Goal: Task Accomplishment & Management: Manage account settings

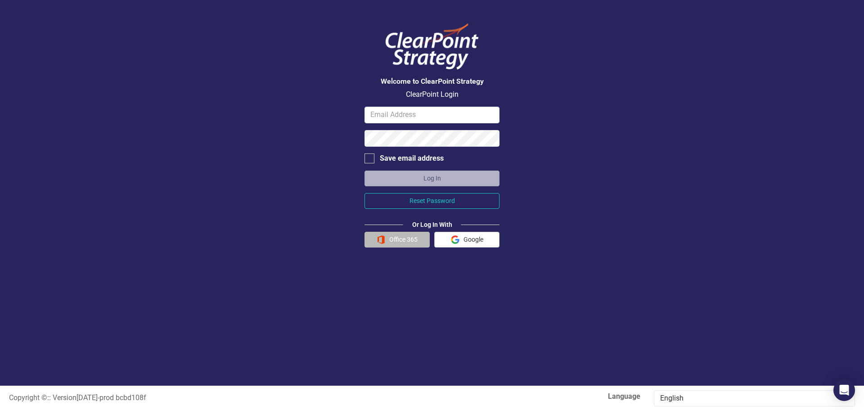
click at [402, 241] on button "Office 365" at bounding box center [397, 240] width 65 height 16
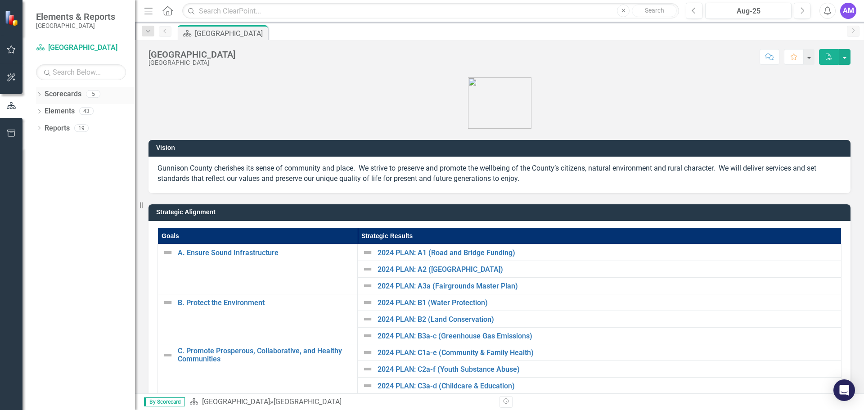
click at [62, 95] on link "Scorecards" at bounding box center [63, 94] width 37 height 10
click at [39, 95] on icon "Dropdown" at bounding box center [39, 95] width 6 height 5
click at [46, 110] on icon "Dropdown" at bounding box center [44, 110] width 7 height 5
click at [54, 127] on icon "Dropdown" at bounding box center [53, 127] width 7 height 5
click at [96, 181] on link "[PERSON_NAME]" at bounding box center [102, 179] width 68 height 10
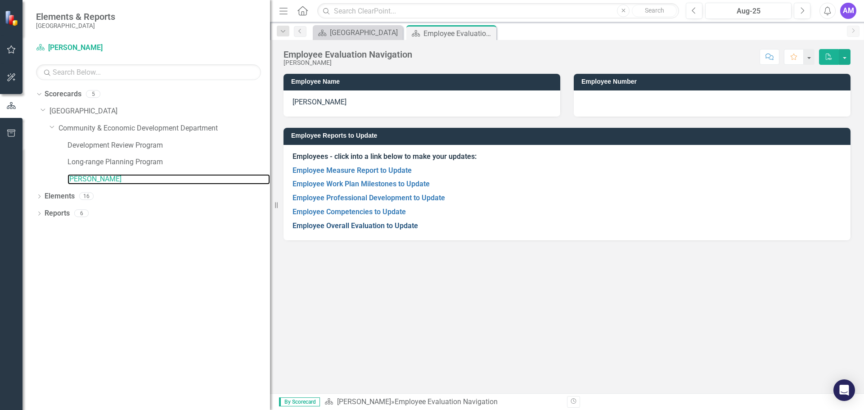
drag, startPoint x: 143, startPoint y: 205, endPoint x: 308, endPoint y: 226, distance: 167.0
click at [308, 226] on div "Elements & Reports Gunnison County Scorecard [PERSON_NAME] Search Dropdown Scor…" at bounding box center [432, 205] width 864 height 410
click at [106, 132] on link "Community & Economic Development Department" at bounding box center [165, 128] width 212 height 10
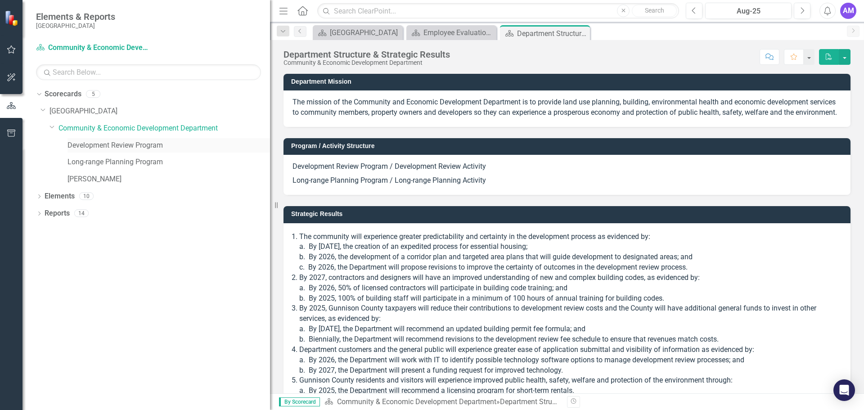
click at [106, 144] on link "Development Review Program" at bounding box center [169, 145] width 203 height 10
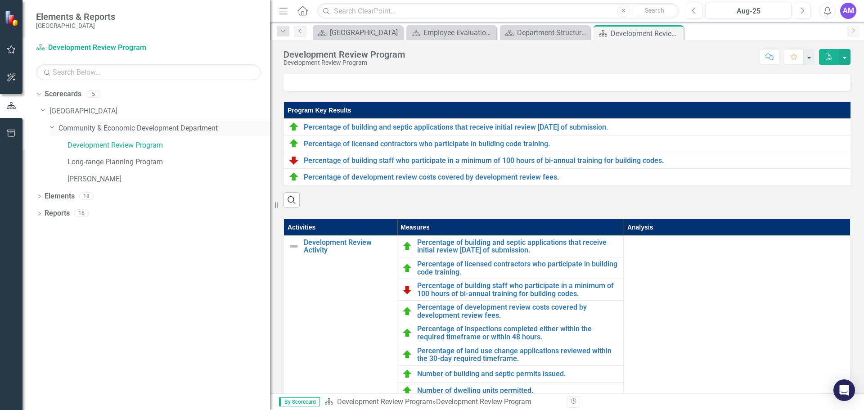
click at [120, 129] on link "Community & Economic Development Department" at bounding box center [165, 128] width 212 height 10
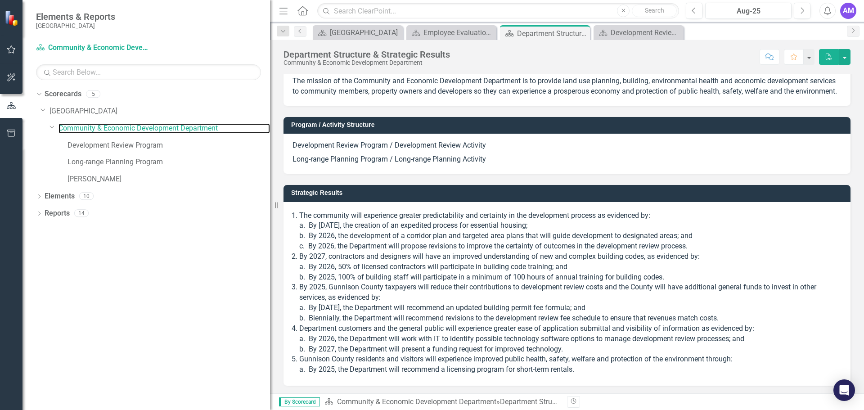
scroll to position [33, 0]
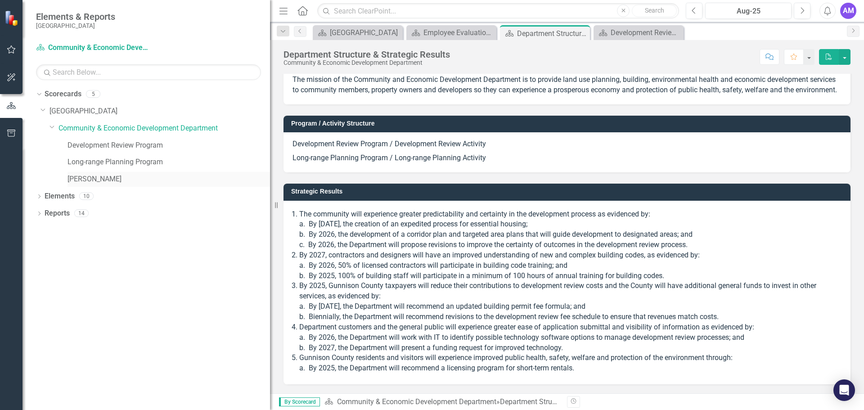
click at [122, 178] on link "[PERSON_NAME]" at bounding box center [169, 179] width 203 height 10
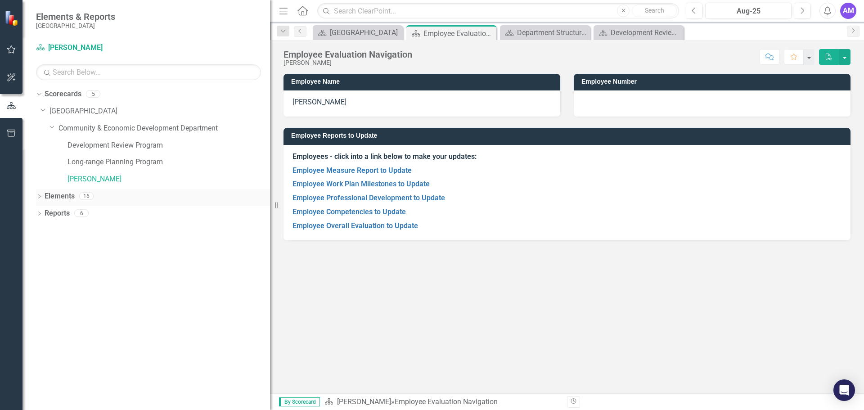
click at [65, 196] on link "Elements" at bounding box center [60, 196] width 30 height 10
click at [42, 212] on icon "Dropdown" at bounding box center [39, 214] width 6 height 5
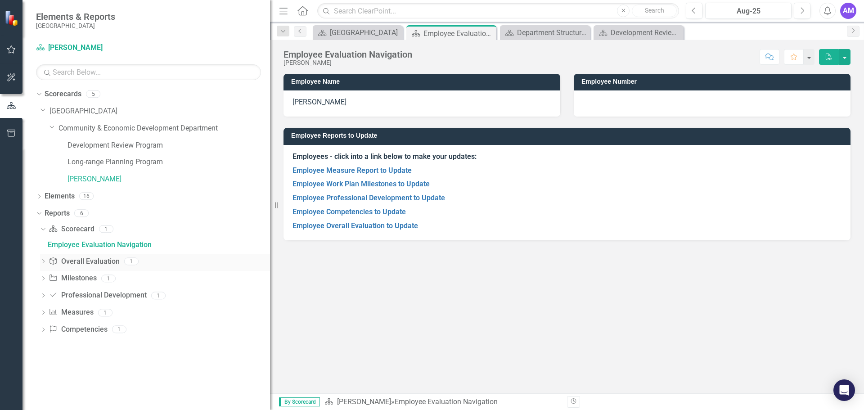
click at [43, 262] on icon "Dropdown" at bounding box center [43, 262] width 6 height 5
click at [105, 266] on div "Employee Overall Evaluation to Update" at bounding box center [159, 262] width 222 height 8
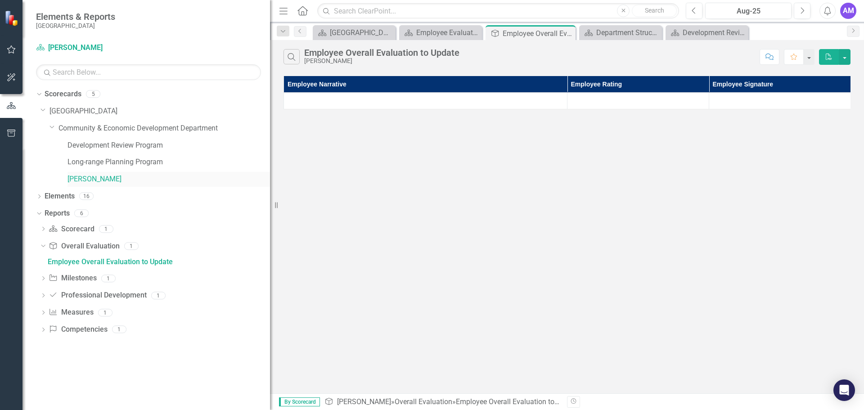
click at [92, 183] on link "[PERSON_NAME]" at bounding box center [169, 179] width 203 height 10
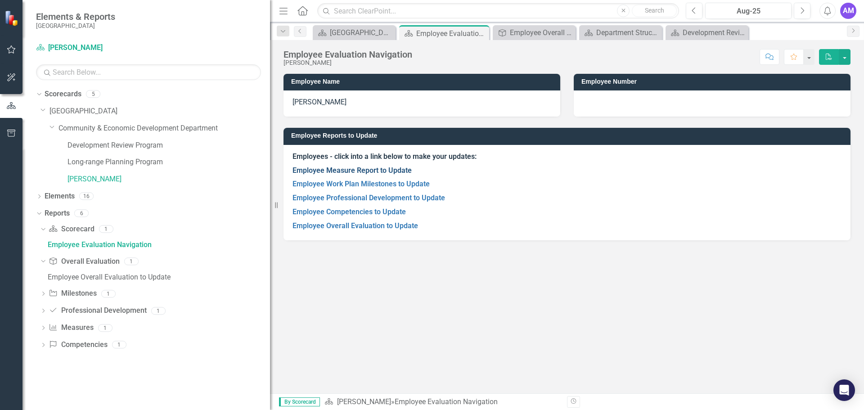
click at [335, 174] on link "Employee Measure Report to Update" at bounding box center [352, 170] width 119 height 9
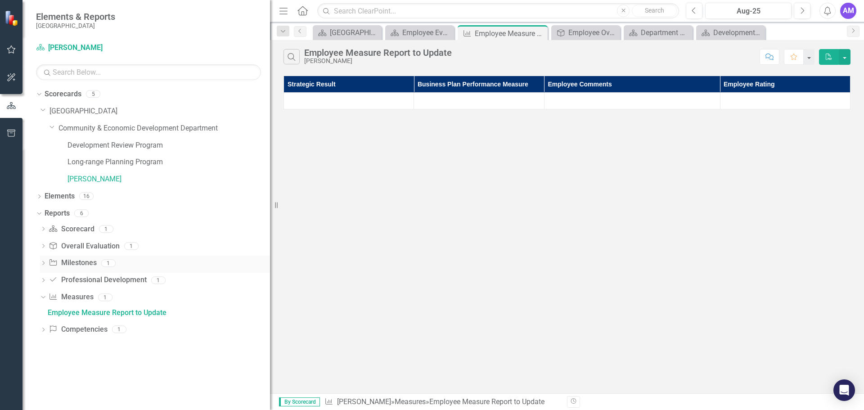
click at [43, 264] on icon at bounding box center [43, 263] width 2 height 4
click at [93, 181] on link "[PERSON_NAME]" at bounding box center [169, 179] width 203 height 10
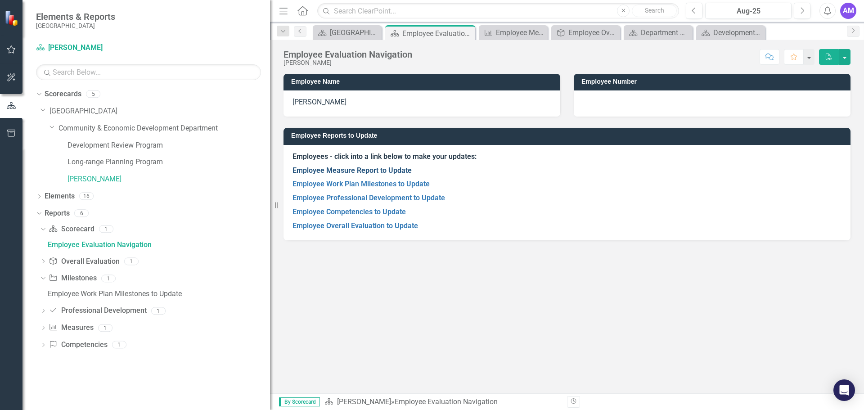
click at [361, 169] on link "Employee Measure Report to Update" at bounding box center [352, 170] width 119 height 9
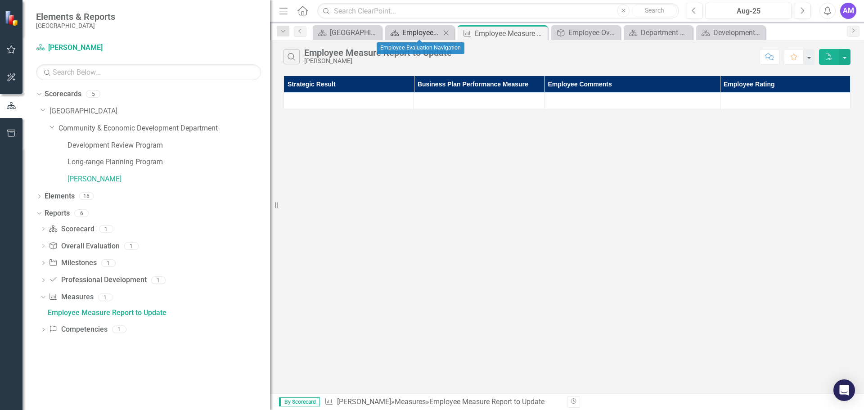
click at [403, 32] on div "Employee Evaluation Navigation" at bounding box center [421, 32] width 38 height 11
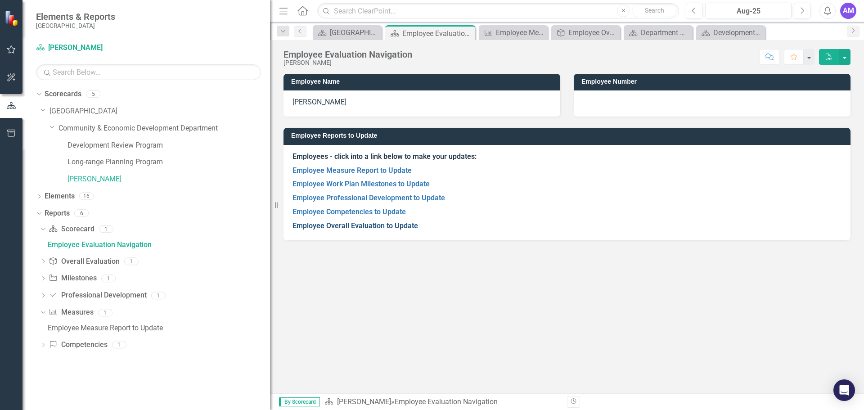
click at [327, 225] on link "Employee Overall Evaluation to Update" at bounding box center [356, 225] width 126 height 9
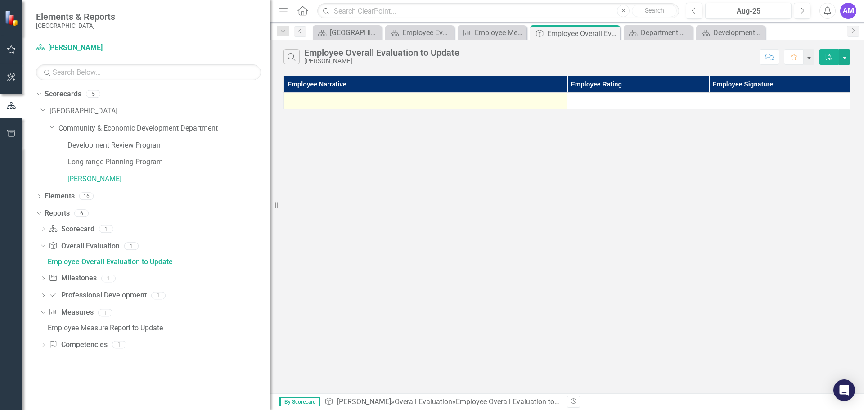
click at [381, 101] on div at bounding box center [425, 100] width 274 height 11
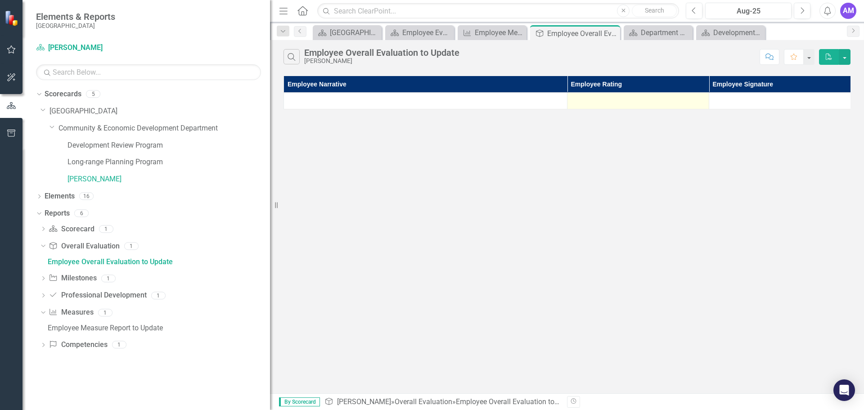
click at [643, 101] on div at bounding box center [638, 100] width 132 height 11
click at [750, 99] on div at bounding box center [780, 100] width 132 height 11
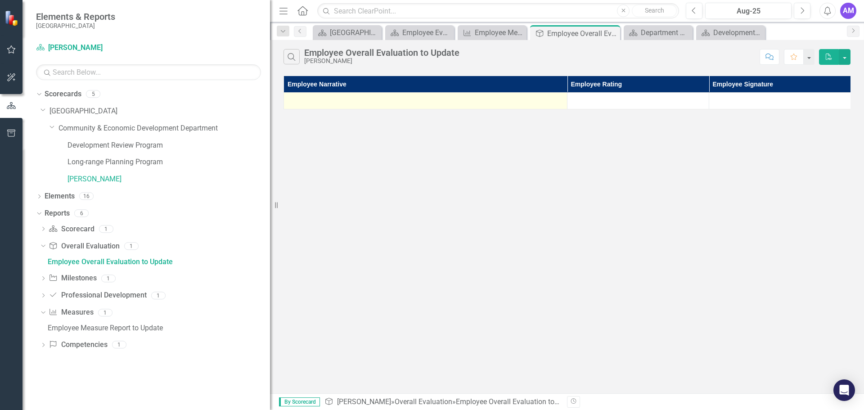
click at [433, 101] on div at bounding box center [425, 100] width 274 height 11
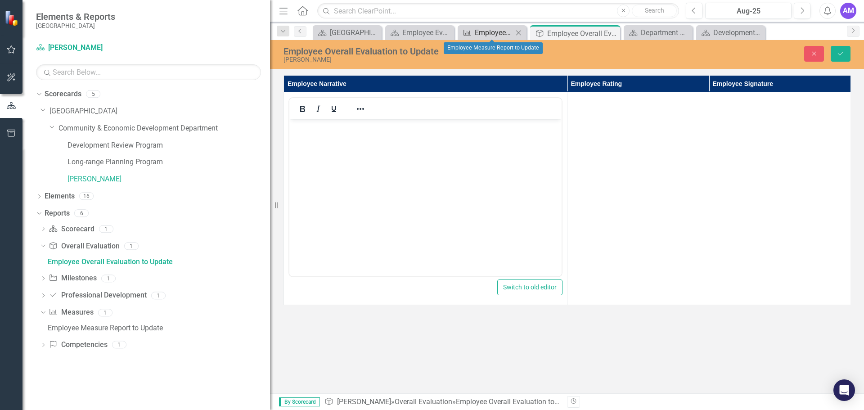
click at [482, 34] on div "Employee Measure Report to Update" at bounding box center [494, 32] width 38 height 11
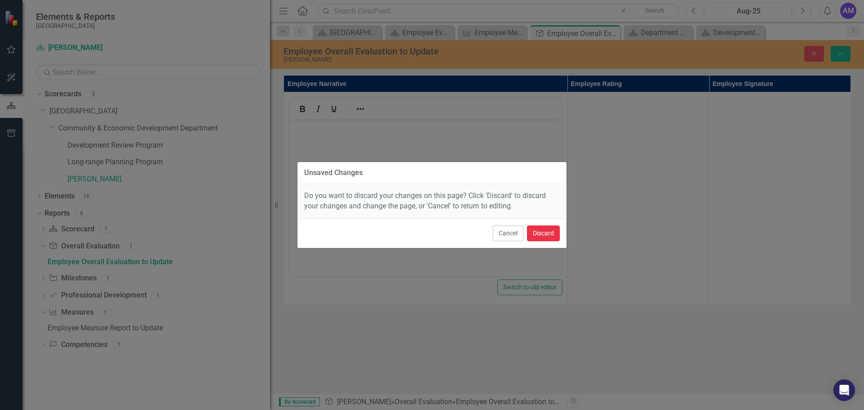
click at [542, 232] on button "Discard" at bounding box center [543, 233] width 33 height 16
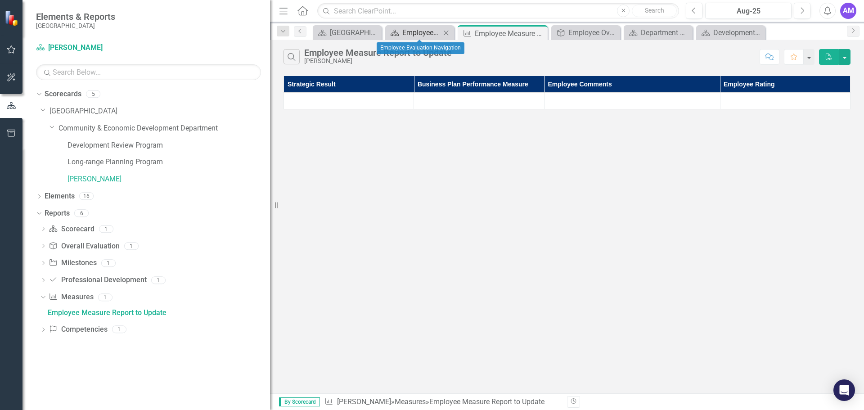
click at [427, 31] on div "Employee Evaluation Navigation" at bounding box center [421, 32] width 38 height 11
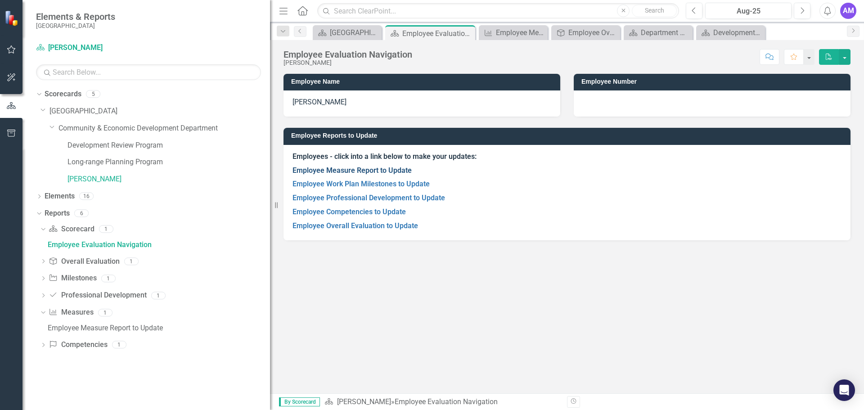
click at [365, 170] on link "Employee Measure Report to Update" at bounding box center [352, 170] width 119 height 9
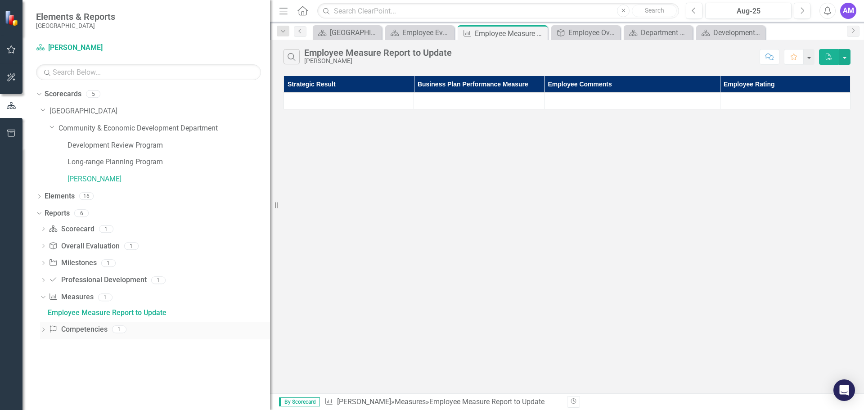
click at [44, 332] on icon "Dropdown" at bounding box center [43, 330] width 6 height 5
click at [109, 328] on div "Employee Competencies to Update" at bounding box center [159, 330] width 222 height 8
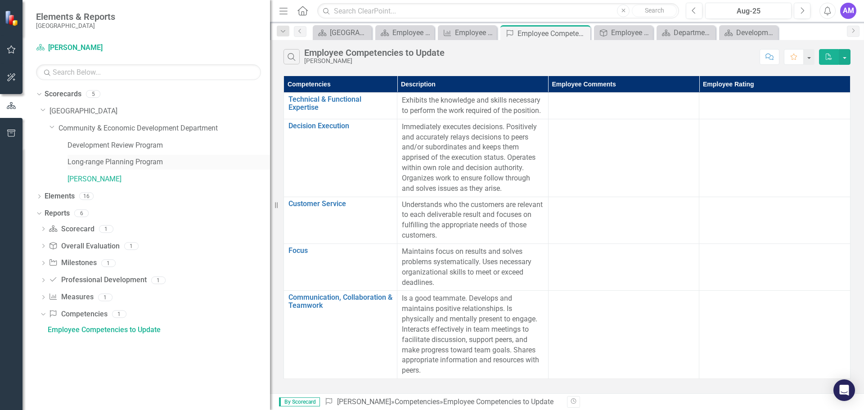
click at [137, 160] on link "Long-range Planning Program" at bounding box center [169, 162] width 203 height 10
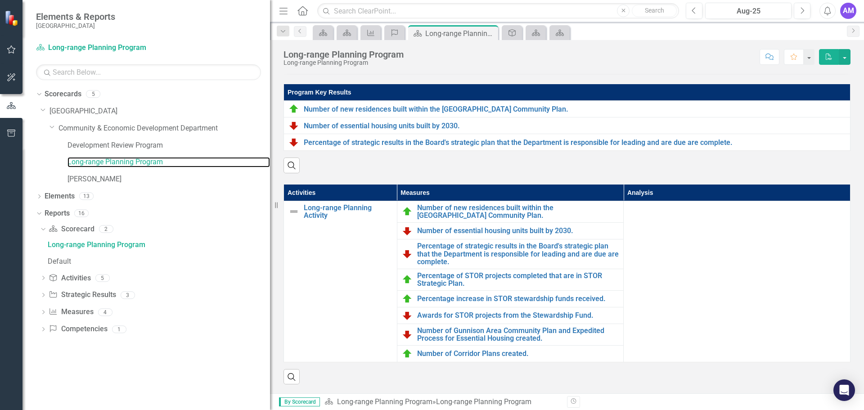
scroll to position [132, 0]
click at [99, 179] on link "[PERSON_NAME]" at bounding box center [169, 179] width 203 height 10
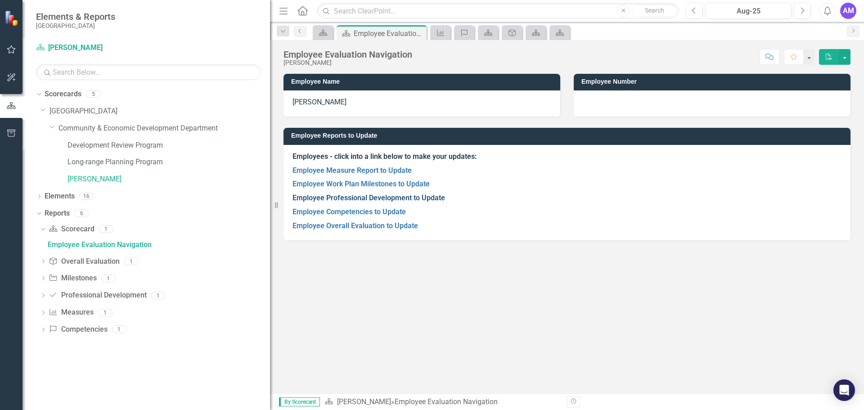
click at [365, 196] on link "Employee Professional Development to Update" at bounding box center [369, 198] width 153 height 9
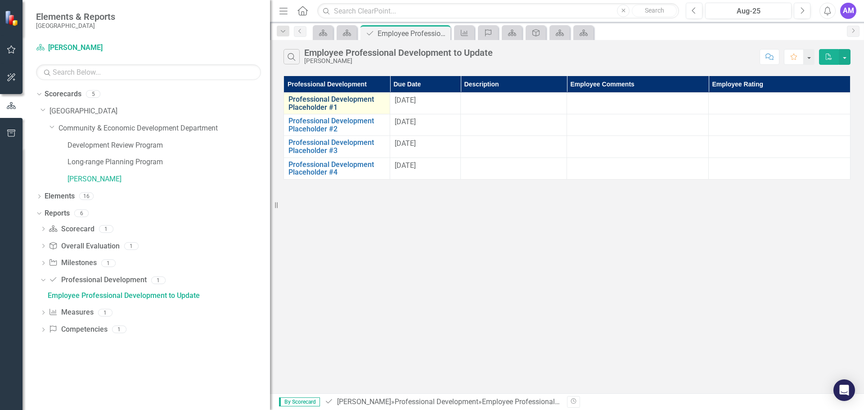
click at [346, 104] on link "Professional Development Placeholder #1" at bounding box center [336, 103] width 97 height 16
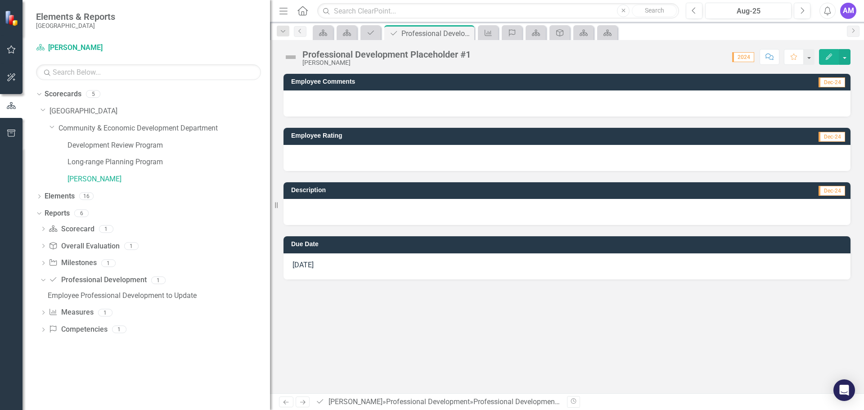
click at [333, 269] on div "[DATE]" at bounding box center [567, 266] width 567 height 26
click at [325, 270] on div "[DATE]" at bounding box center [567, 266] width 567 height 26
click at [747, 56] on span "2024" at bounding box center [743, 57] width 22 height 10
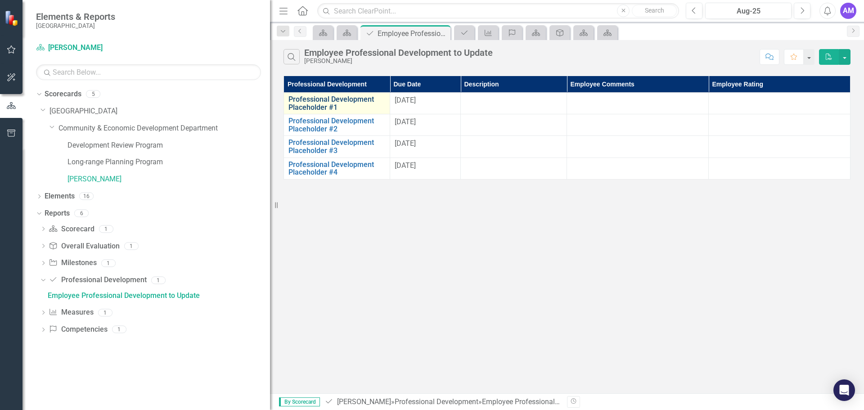
click at [327, 99] on link "Professional Development Placeholder #1" at bounding box center [336, 103] width 97 height 16
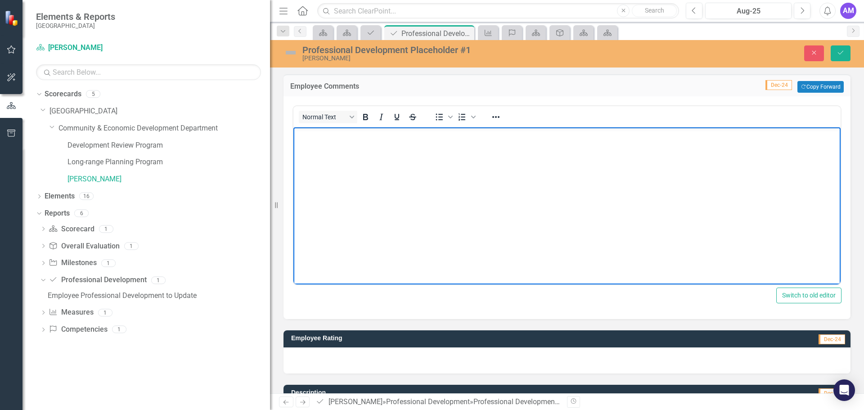
click at [335, 144] on body "Rich Text Area. Press ALT-0 for help." at bounding box center [566, 194] width 547 height 135
click at [433, 133] on p "Attended the Managing for Results" at bounding box center [567, 135] width 543 height 11
click at [845, 50] on button "Save" at bounding box center [841, 53] width 20 height 16
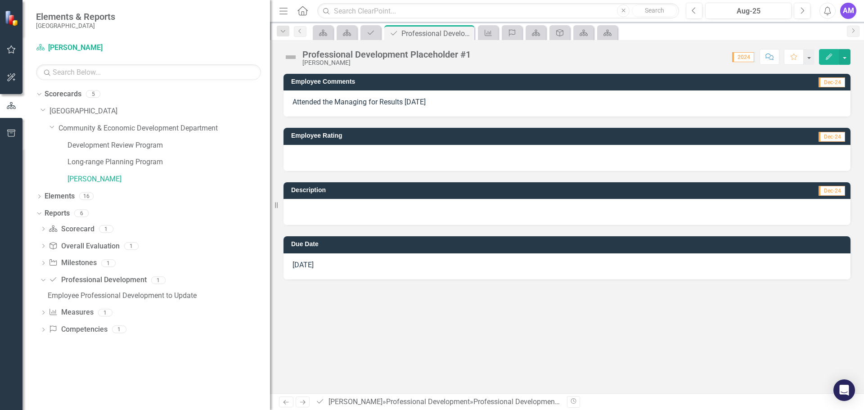
click at [419, 156] on div at bounding box center [567, 158] width 567 height 26
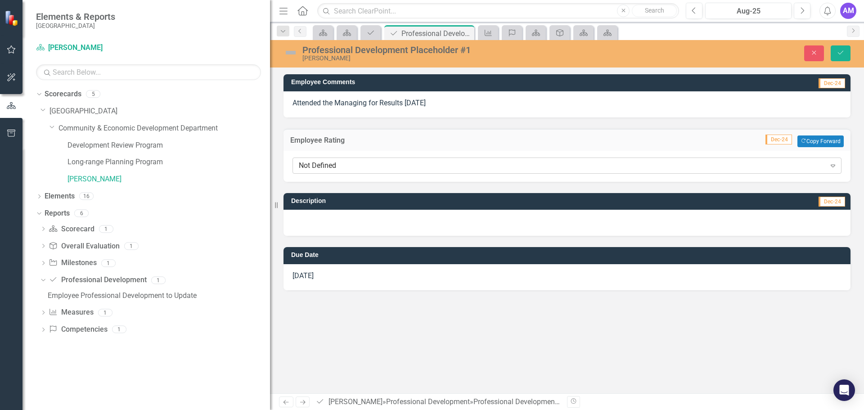
click at [396, 163] on div "Not Defined" at bounding box center [562, 165] width 527 height 10
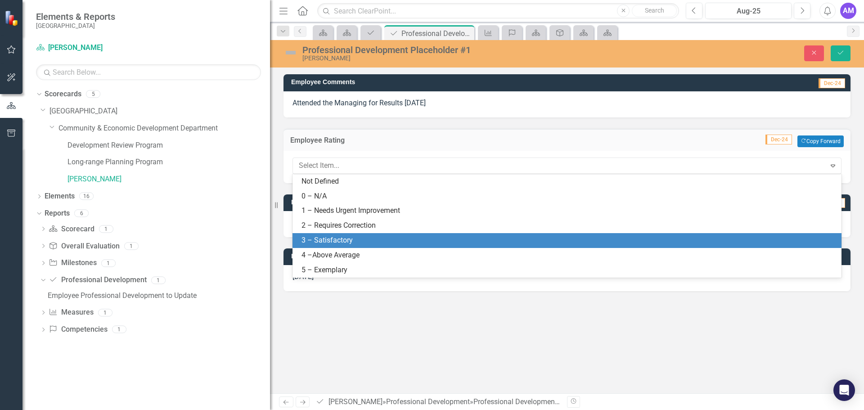
click at [354, 241] on div "3 – Satisfactory" at bounding box center [569, 240] width 535 height 10
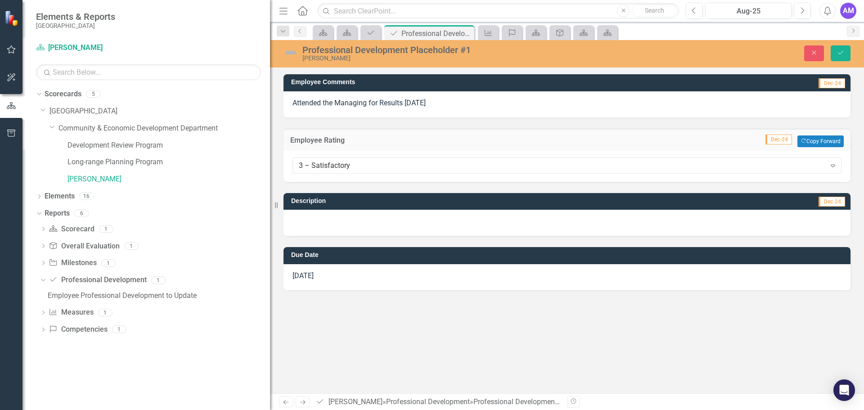
click at [816, 218] on div at bounding box center [567, 223] width 567 height 26
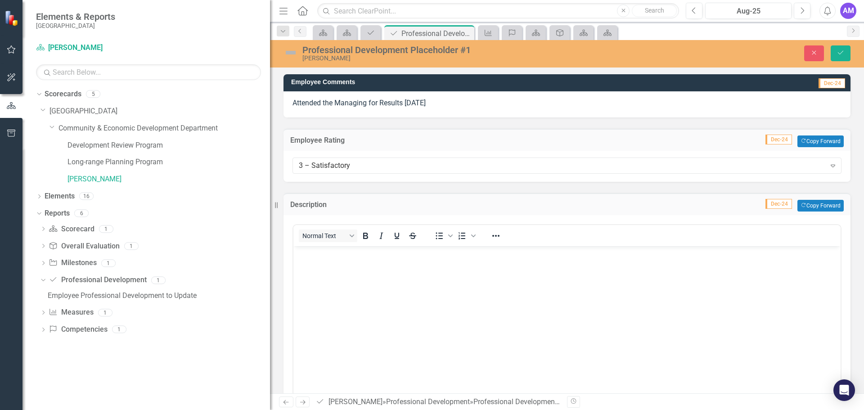
click at [320, 258] on p "Rich Text Area. Press ALT-0 for help." at bounding box center [567, 253] width 543 height 11
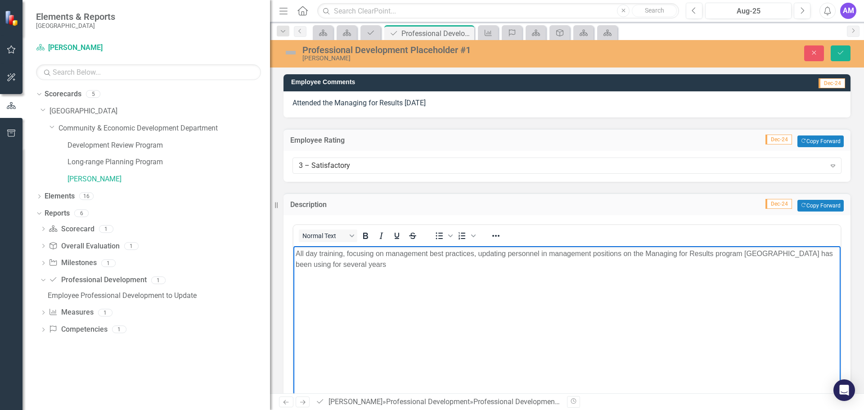
click at [374, 265] on p "All day training, focusing on management best practices, updating personnel in …" at bounding box center [567, 259] width 543 height 22
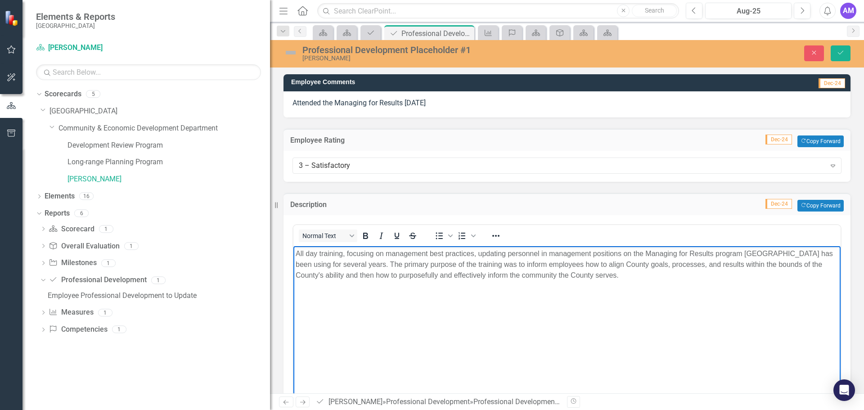
scroll to position [108, 0]
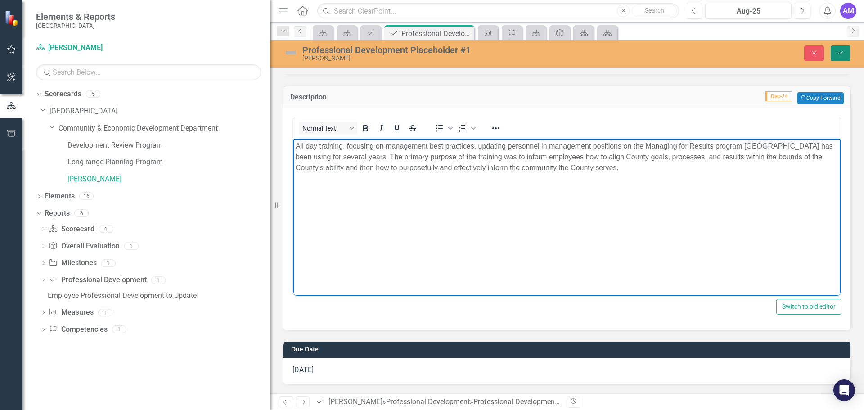
click at [839, 56] on icon "Save" at bounding box center [841, 53] width 8 height 6
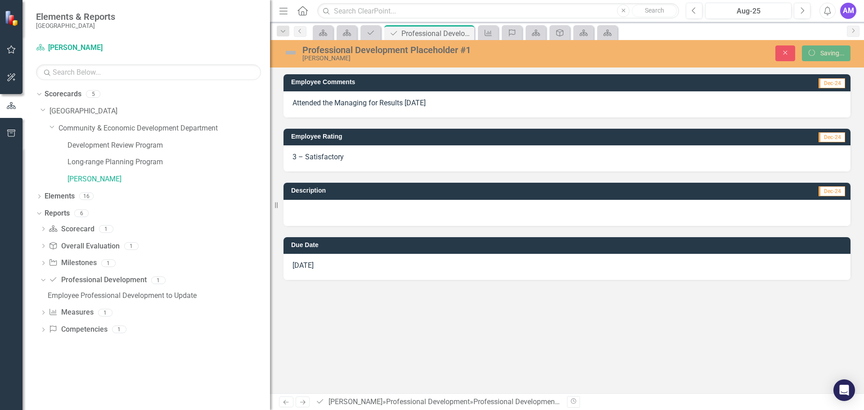
scroll to position [0, 0]
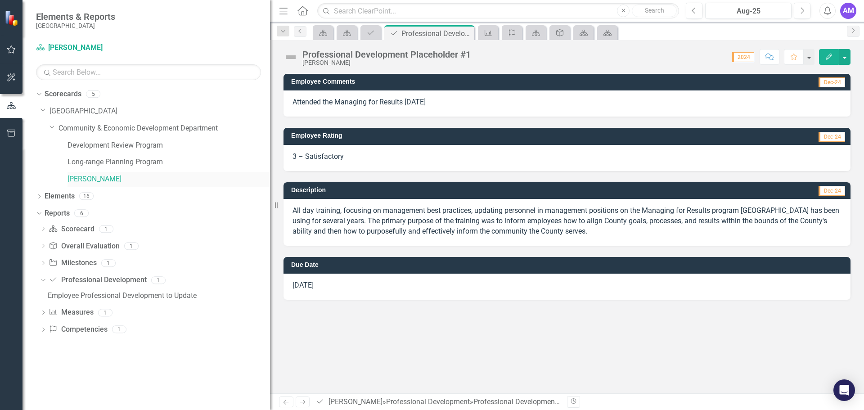
click at [101, 177] on link "[PERSON_NAME]" at bounding box center [169, 179] width 203 height 10
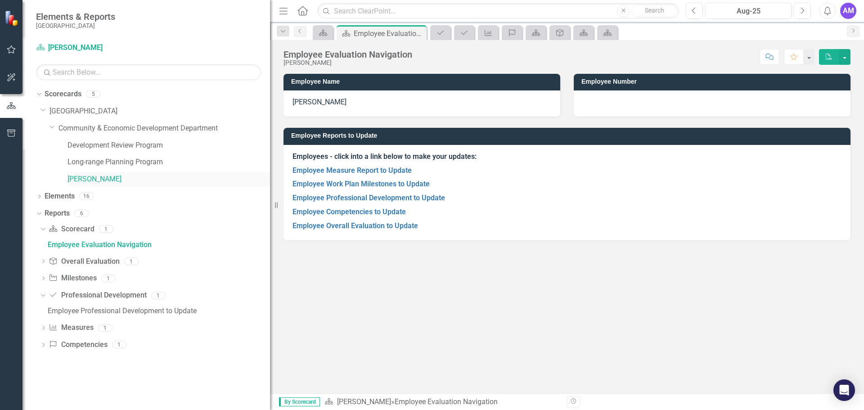
click at [101, 177] on link "[PERSON_NAME]" at bounding box center [169, 179] width 203 height 10
click at [345, 212] on link "Employee Competencies to Update" at bounding box center [349, 211] width 113 height 9
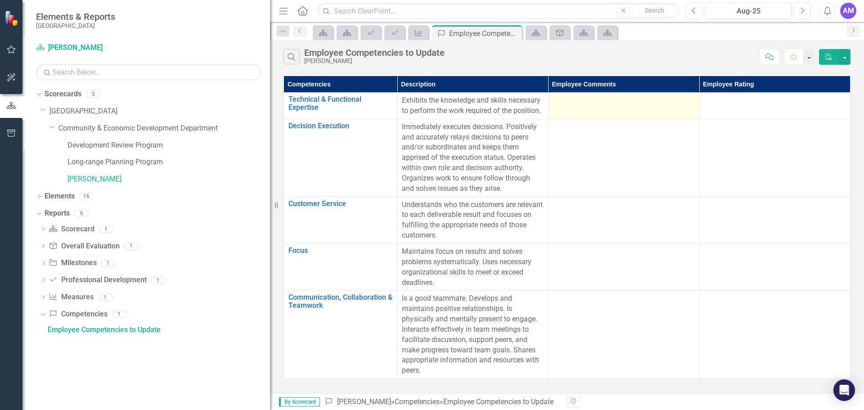
click at [572, 99] on div at bounding box center [624, 100] width 142 height 11
click at [574, 99] on div at bounding box center [624, 100] width 142 height 11
click at [581, 108] on td at bounding box center [623, 106] width 151 height 27
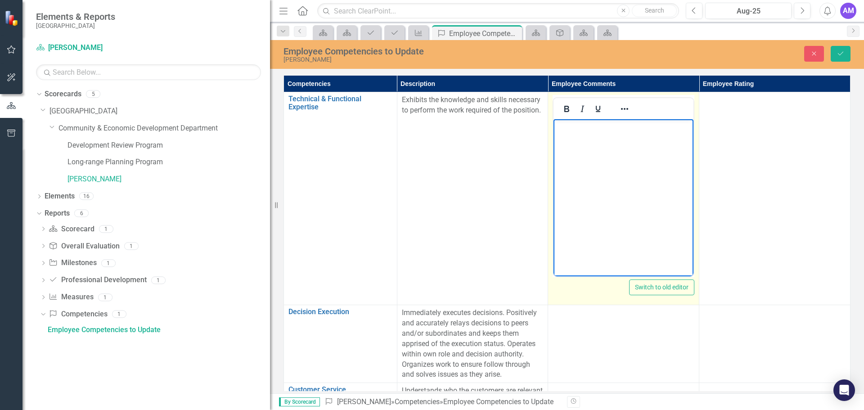
click at [604, 140] on body "Rich Text Area. Press ALT-0 for help." at bounding box center [624, 186] width 140 height 135
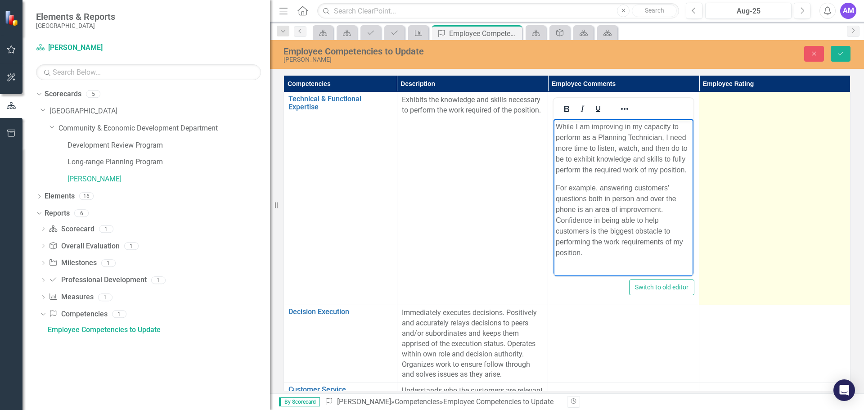
click at [787, 134] on td at bounding box center [774, 198] width 151 height 213
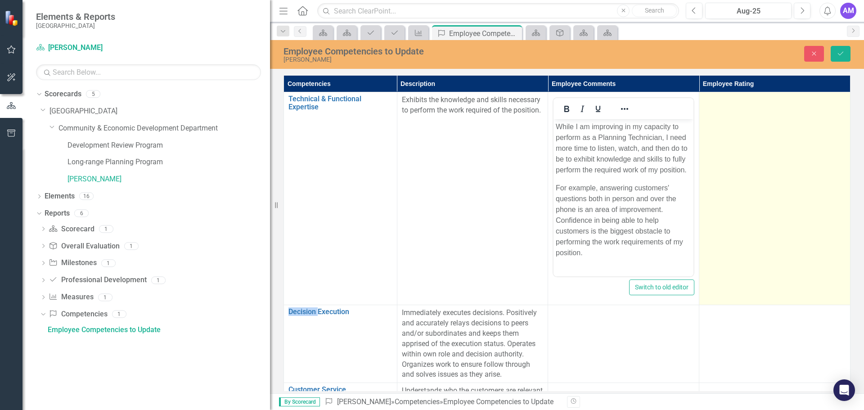
click at [787, 134] on td at bounding box center [774, 198] width 151 height 213
click at [782, 105] on div "Not Defined" at bounding box center [769, 103] width 119 height 10
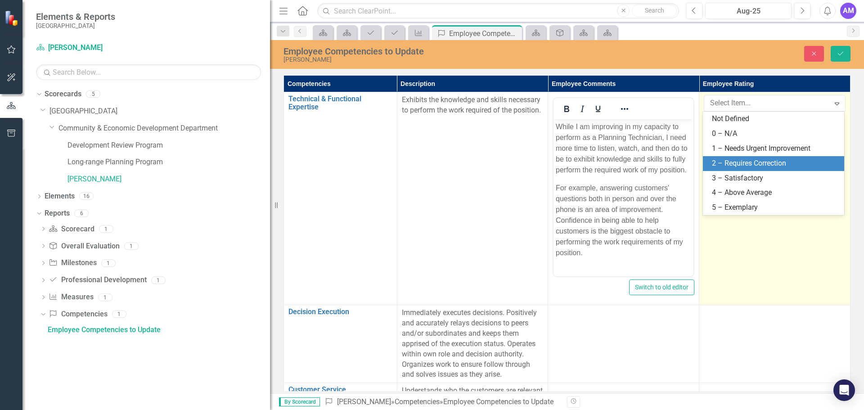
click at [753, 163] on div "2 – Requires Correction" at bounding box center [775, 163] width 127 height 10
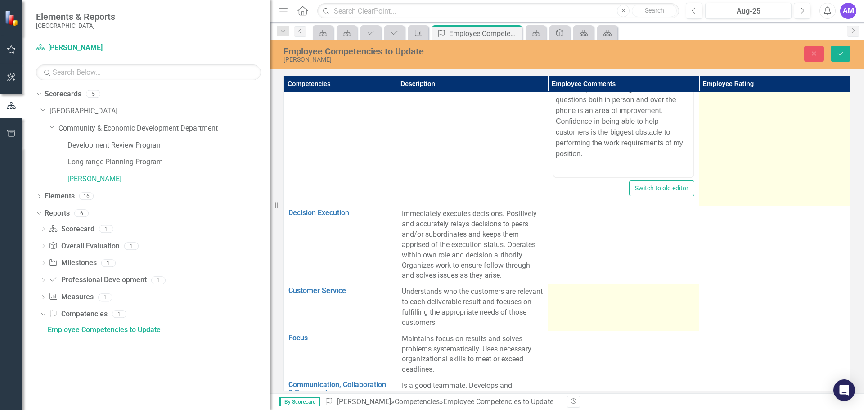
scroll to position [180, 0]
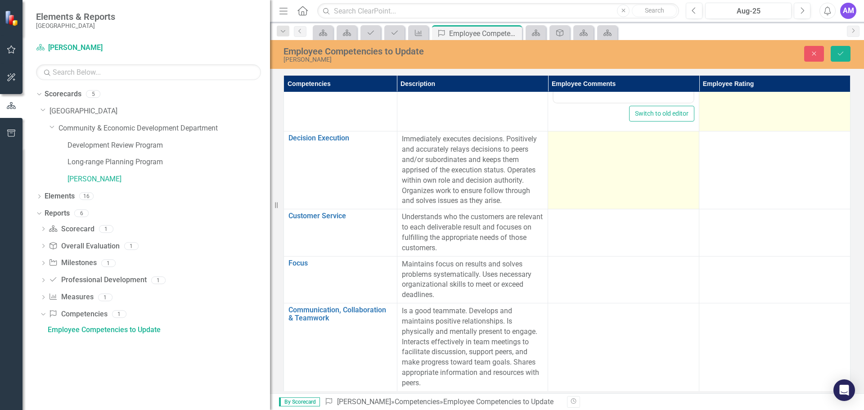
click at [590, 147] on td at bounding box center [623, 170] width 151 height 78
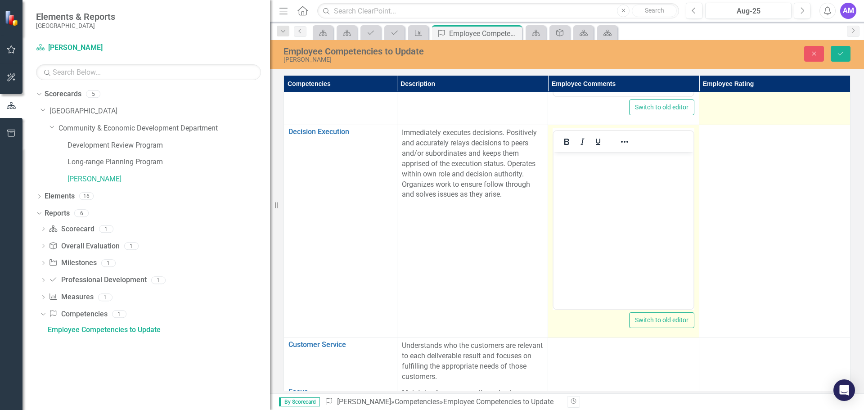
scroll to position [0, 0]
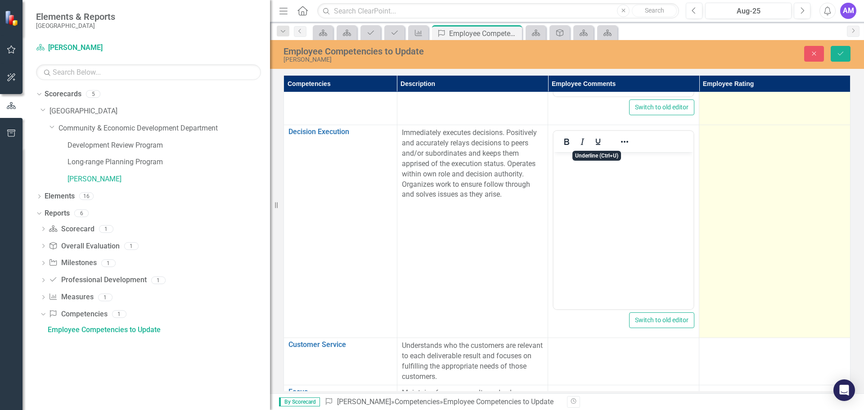
click at [721, 157] on td at bounding box center [774, 231] width 151 height 213
click at [745, 134] on div "Not Defined" at bounding box center [769, 136] width 119 height 10
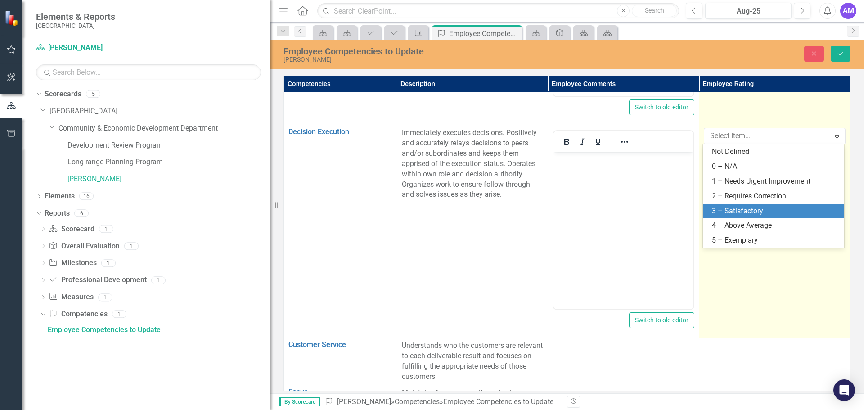
click at [749, 211] on div "3 – Satisfactory" at bounding box center [775, 211] width 127 height 10
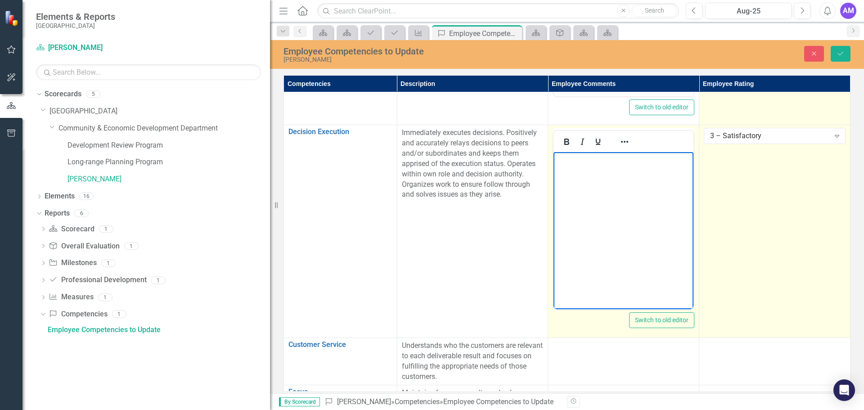
click at [609, 172] on body "Rich Text Area. Press ALT-0 for help." at bounding box center [624, 219] width 140 height 135
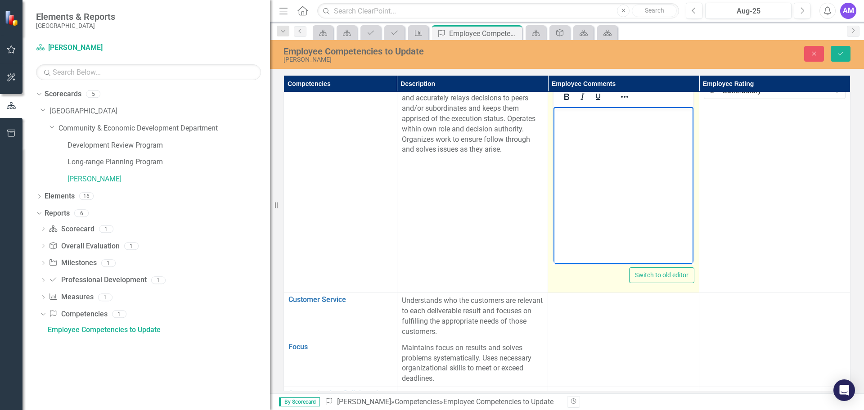
scroll to position [135, 0]
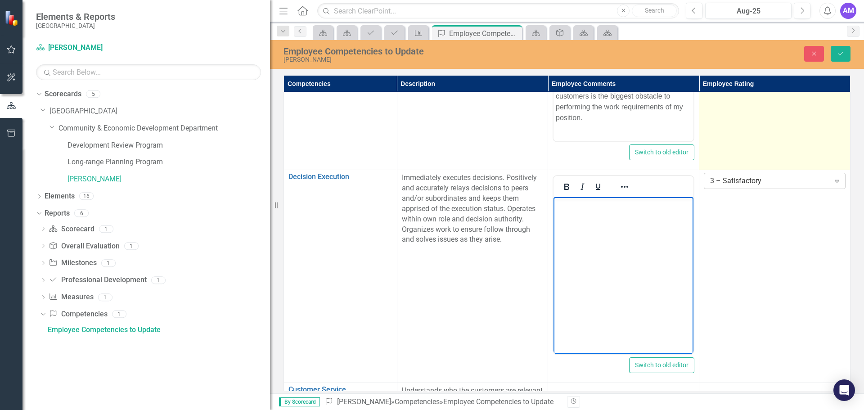
click at [738, 183] on div "3 – Satisfactory" at bounding box center [769, 181] width 119 height 10
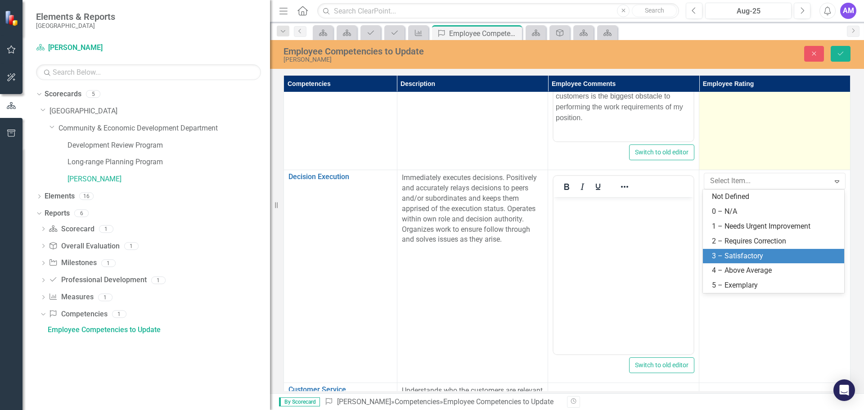
click at [742, 250] on div "3 – Satisfactory" at bounding box center [773, 256] width 141 height 15
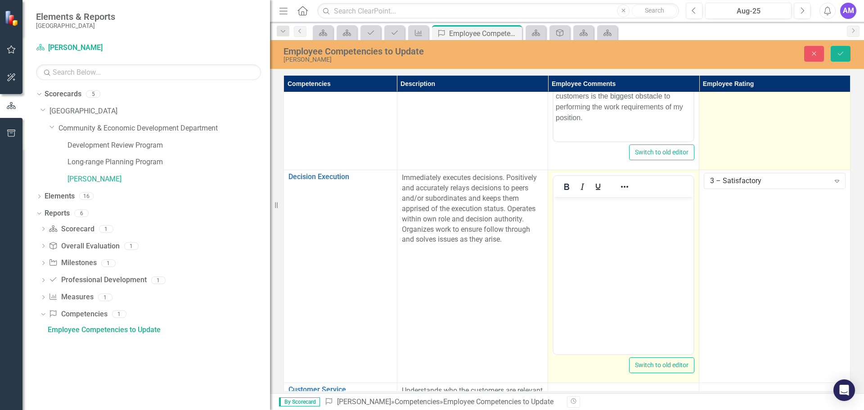
click at [579, 216] on body "Rich Text Area. Press ALT-0 for help." at bounding box center [624, 264] width 140 height 135
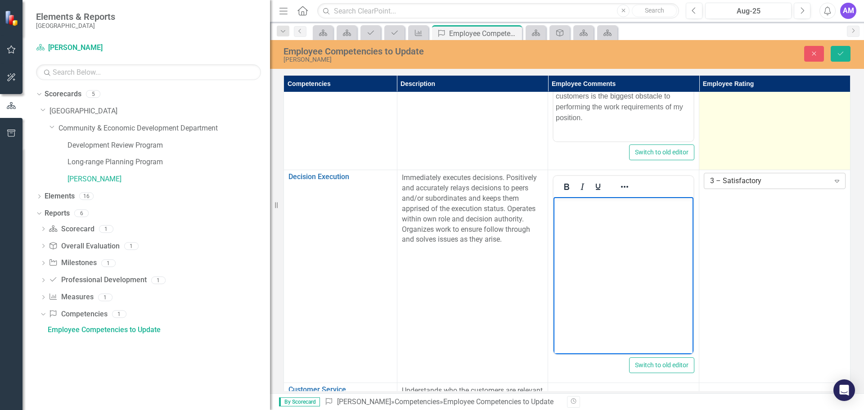
click at [766, 184] on div "3 – Satisfactory" at bounding box center [769, 181] width 119 height 10
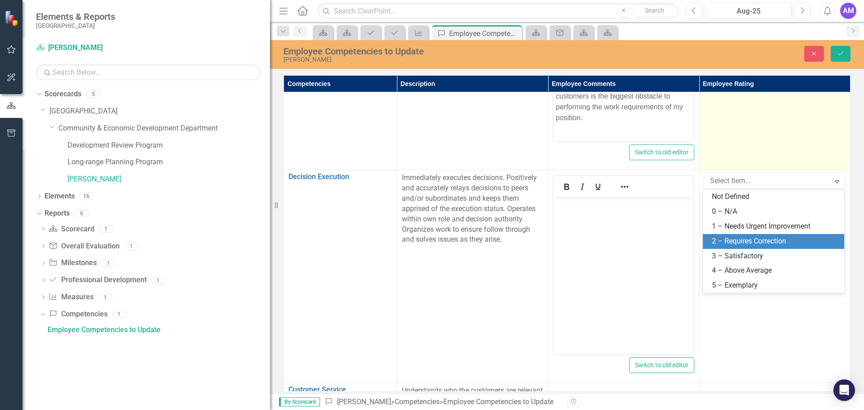
click at [740, 240] on div "2 – Requires Correction" at bounding box center [775, 241] width 127 height 10
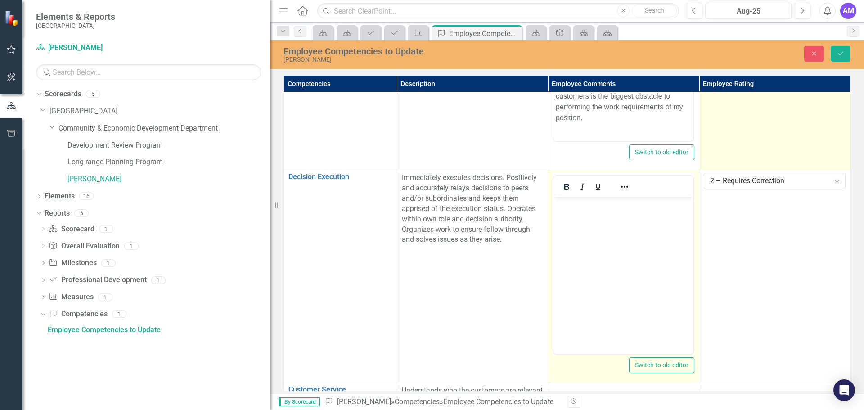
click at [565, 212] on body "Rich Text Area. Press ALT-0 for help." at bounding box center [624, 264] width 140 height 135
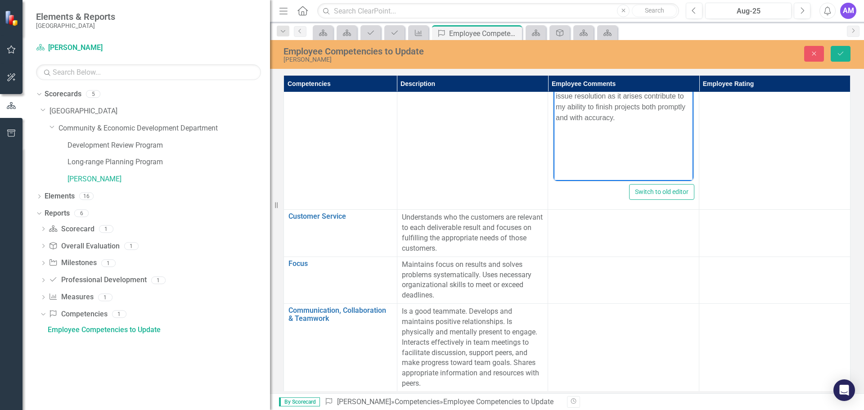
scroll to position [316, 0]
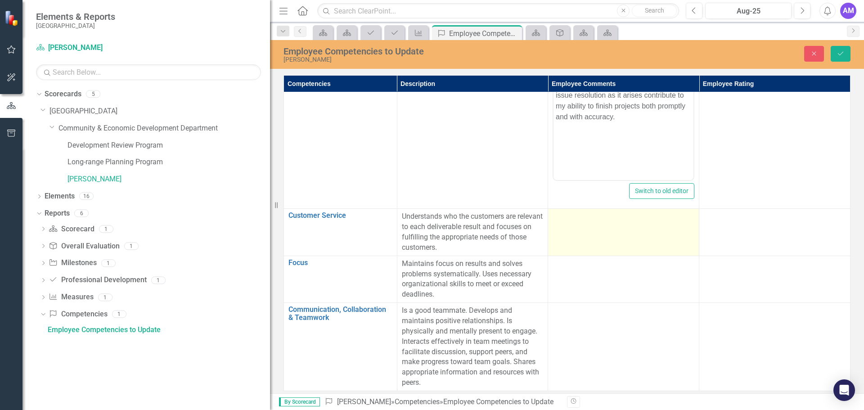
click at [600, 222] on td at bounding box center [623, 232] width 151 height 47
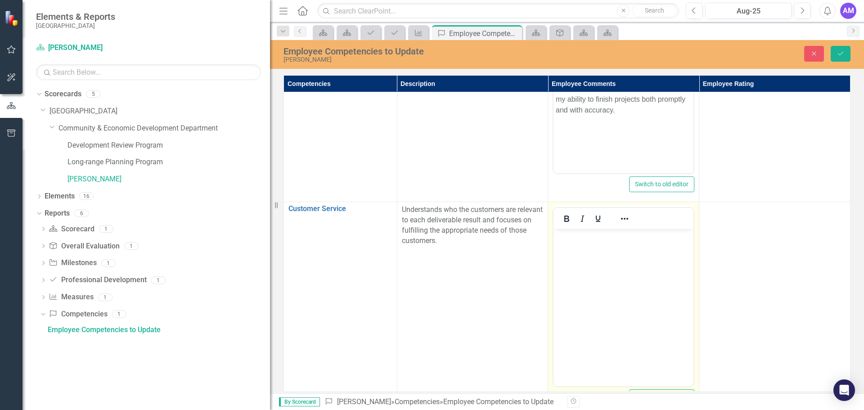
scroll to position [0, 0]
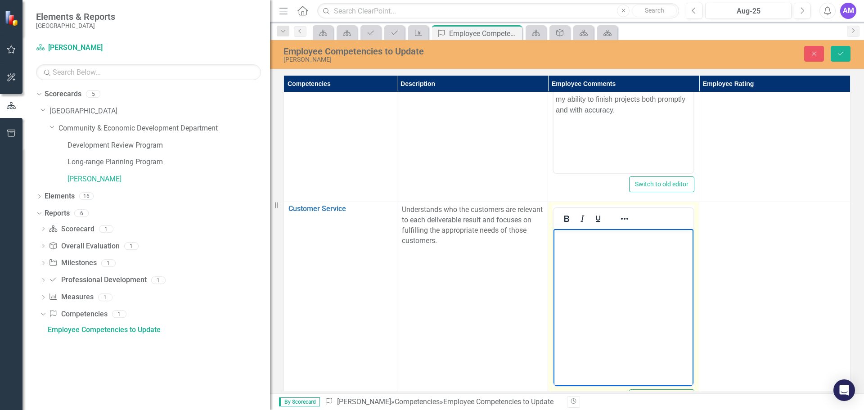
click at [584, 245] on body "Rich Text Area. Press ALT-0 for help." at bounding box center [624, 296] width 140 height 135
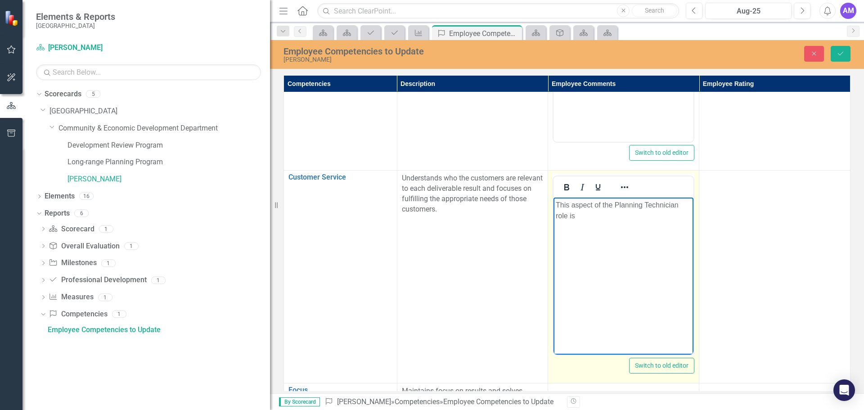
scroll to position [347, 0]
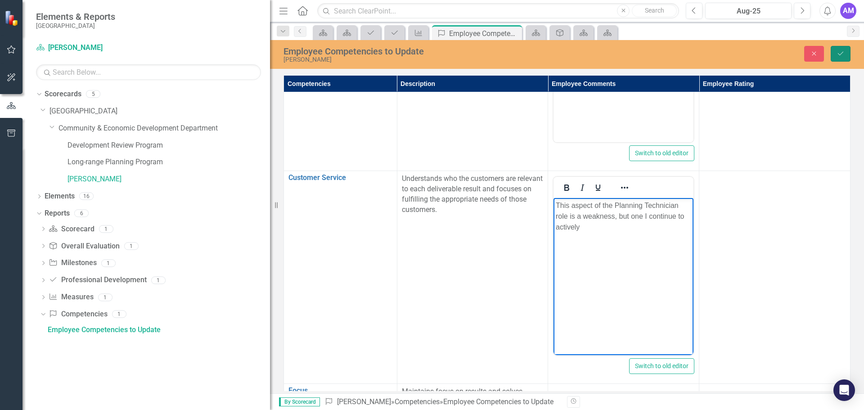
click at [843, 52] on icon "submit" at bounding box center [840, 54] width 5 height 4
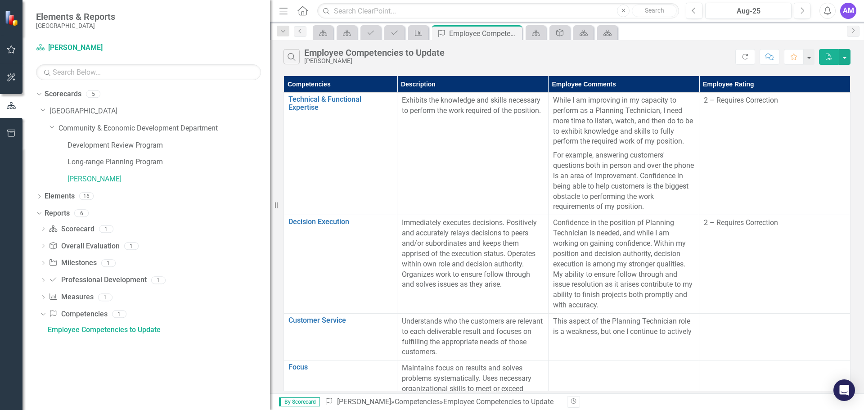
scroll to position [90, 0]
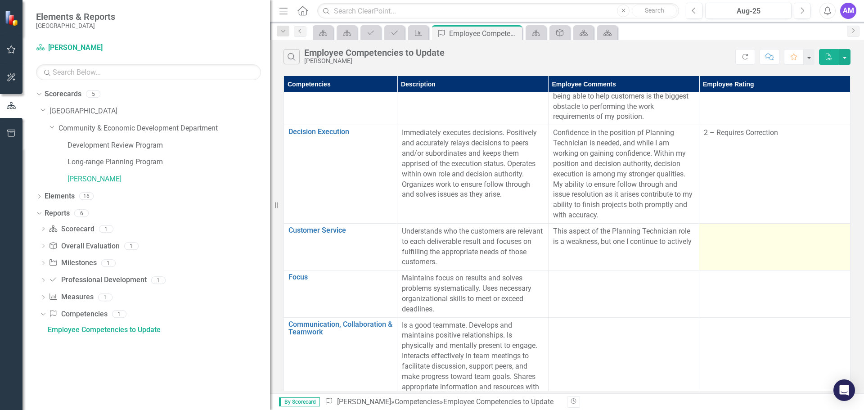
click at [777, 249] on td at bounding box center [774, 246] width 151 height 47
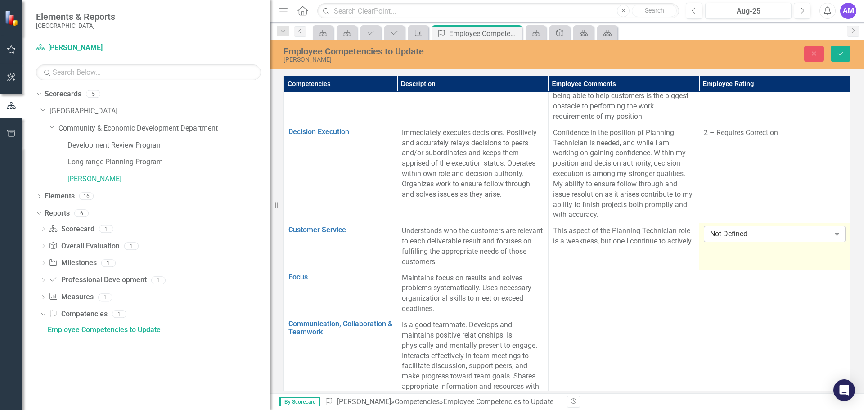
click at [784, 237] on div "Not Defined" at bounding box center [769, 234] width 119 height 10
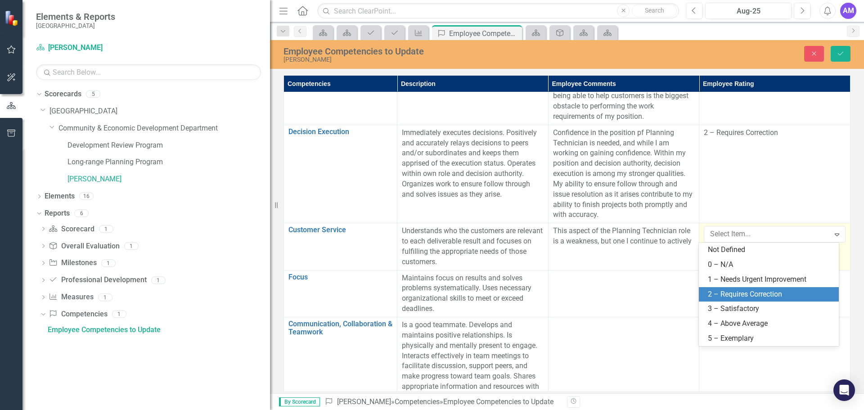
click at [743, 290] on div "2 – Requires Correction" at bounding box center [771, 294] width 126 height 10
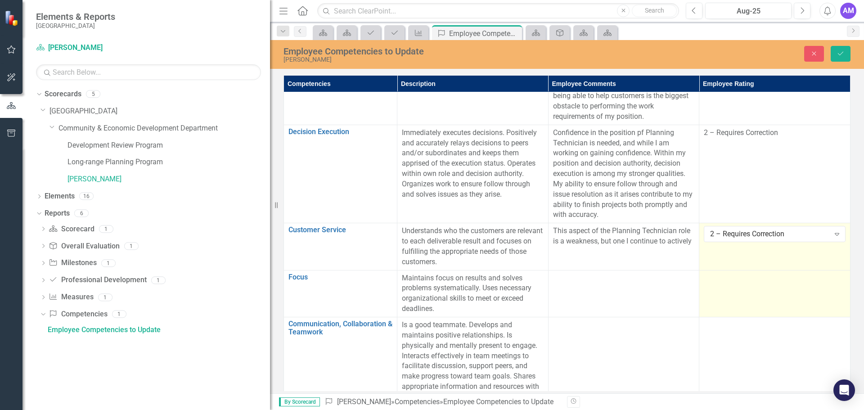
click at [749, 289] on td at bounding box center [774, 293] width 151 height 47
click at [748, 284] on div "Not Defined" at bounding box center [769, 281] width 119 height 10
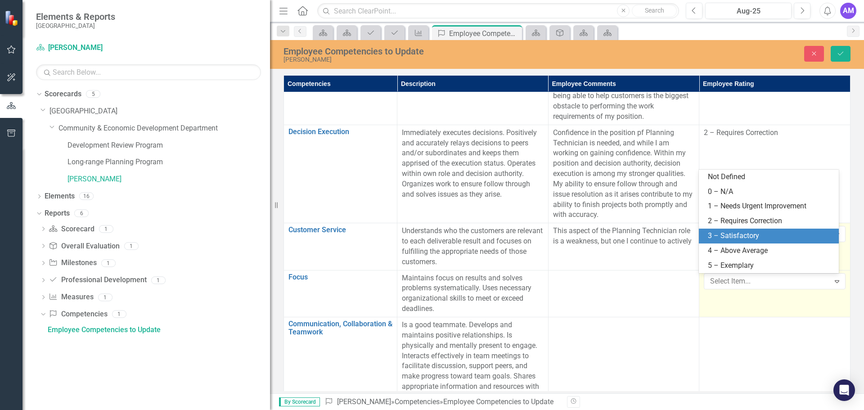
click at [730, 239] on div "3 – Satisfactory" at bounding box center [771, 236] width 126 height 10
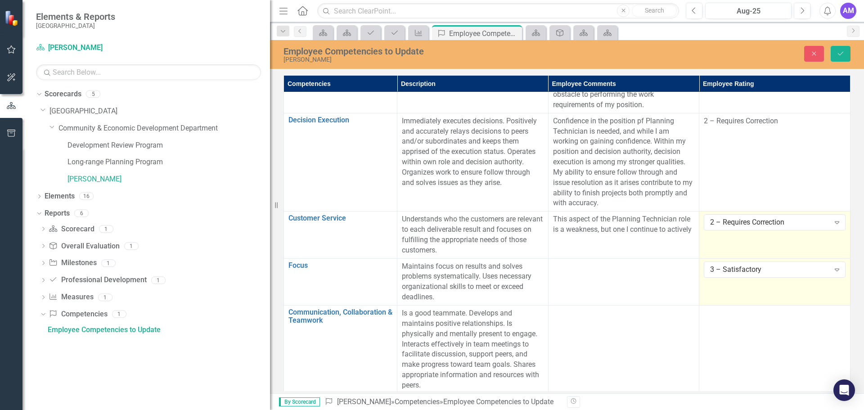
scroll to position [104, 0]
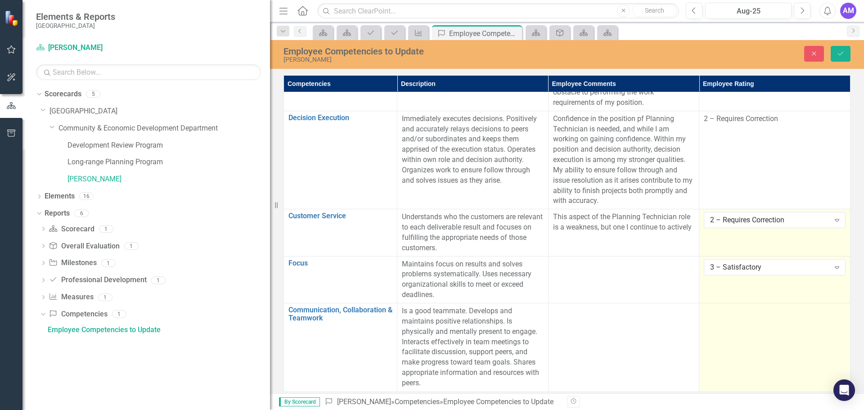
click at [769, 340] on td at bounding box center [774, 347] width 151 height 88
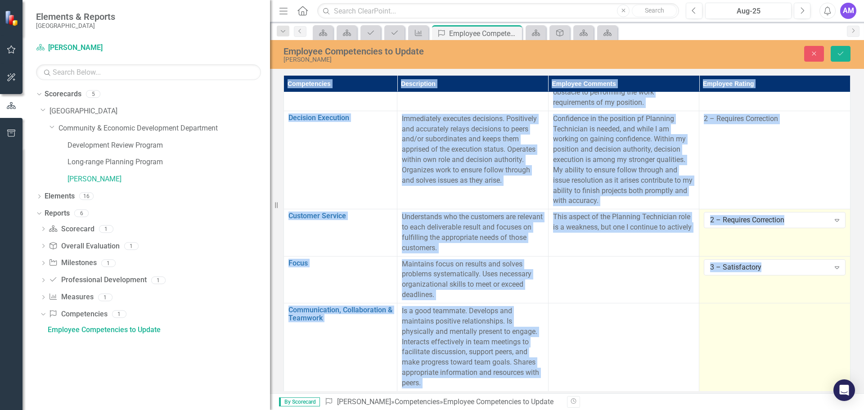
click at [769, 340] on td at bounding box center [774, 347] width 151 height 88
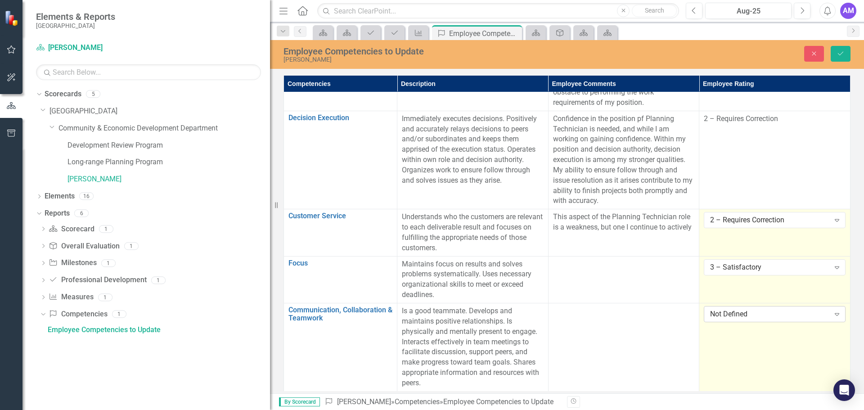
click at [744, 315] on div "Not Defined" at bounding box center [769, 314] width 119 height 10
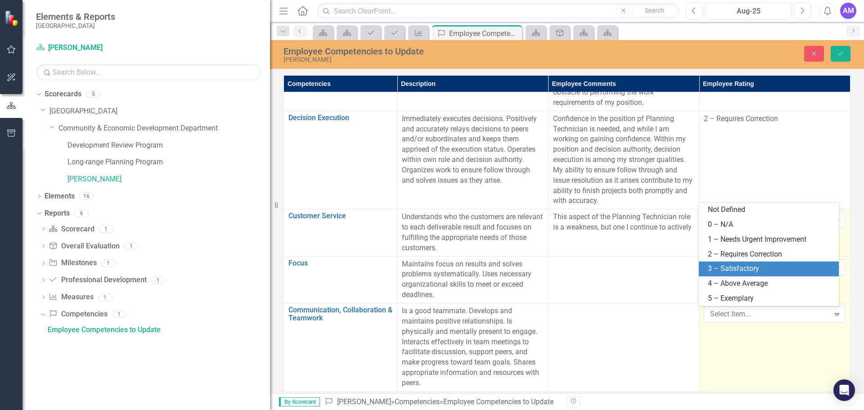
click at [739, 266] on div "3 – Satisfactory" at bounding box center [771, 269] width 126 height 10
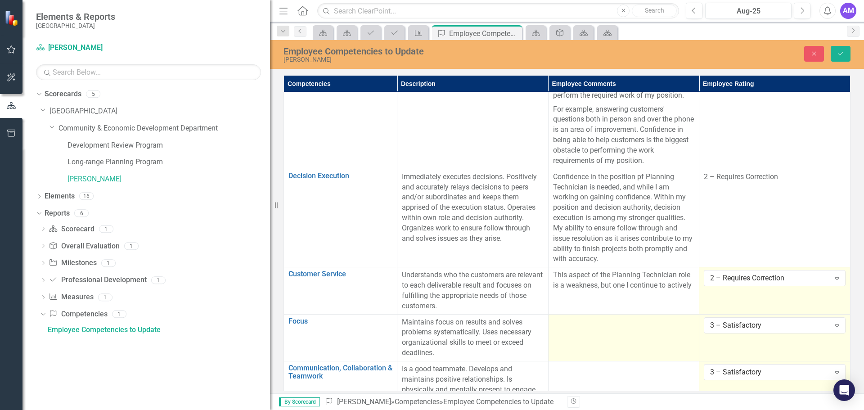
scroll to position [0, 0]
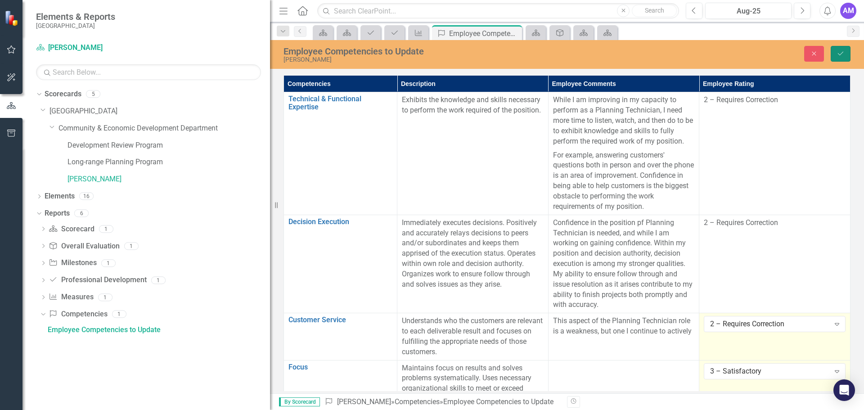
click at [837, 53] on icon "Save" at bounding box center [841, 53] width 8 height 6
